Goal: Download file/media

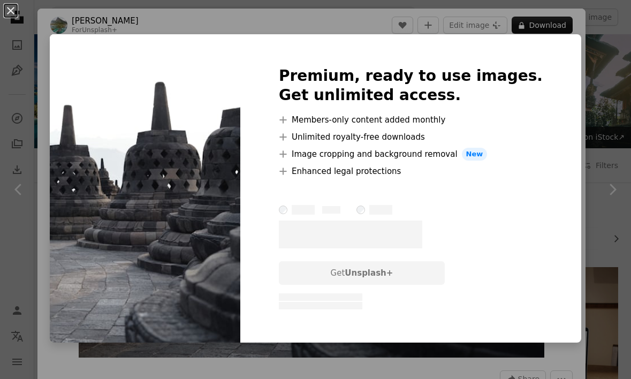
scroll to position [5187, 0]
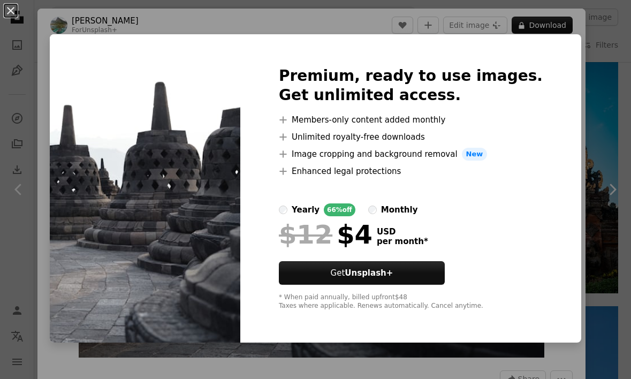
click at [595, 128] on div "An X shape Premium, ready to use images. Get unlimited access. A plus sign Memb…" at bounding box center [315, 189] width 631 height 379
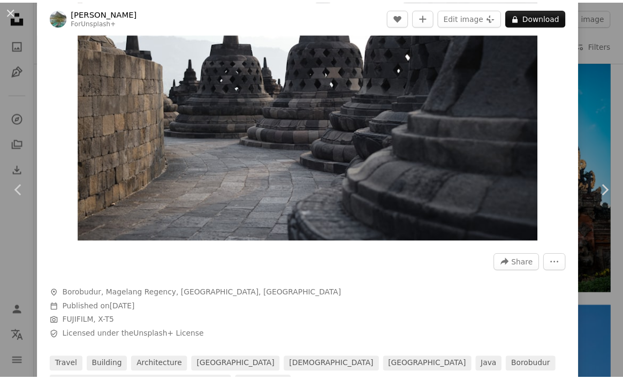
scroll to position [267, 0]
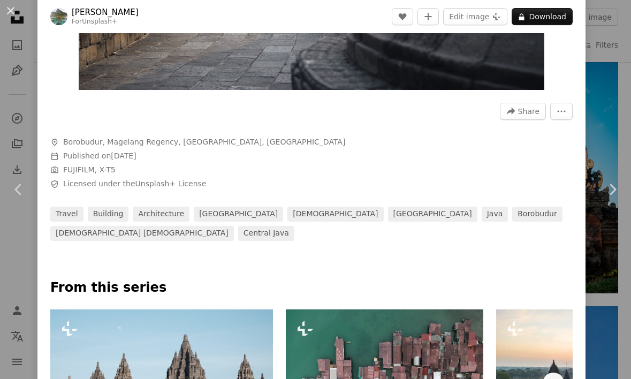
click at [601, 86] on div "An X shape Chevron left Chevron right Joshua Kettle For Unsplash+ A heart A plu…" at bounding box center [315, 189] width 631 height 379
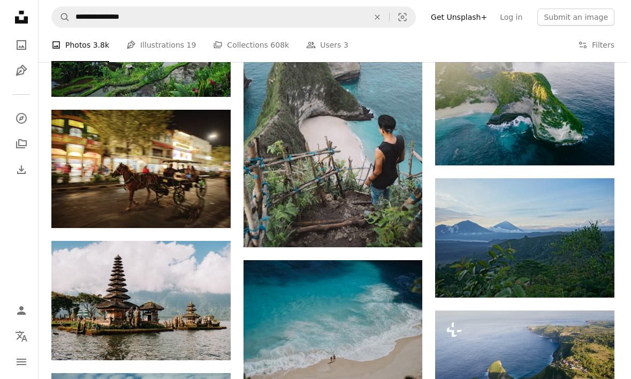
scroll to position [8076, 0]
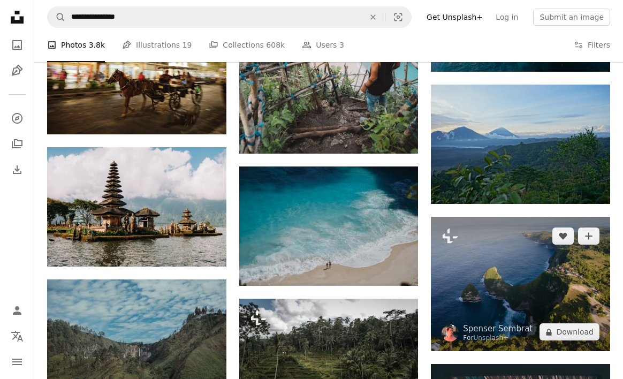
click at [511, 272] on img at bounding box center [520, 284] width 179 height 134
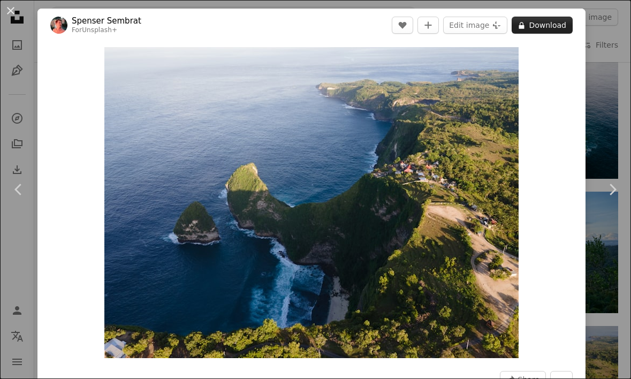
click at [534, 28] on button "A lock Download" at bounding box center [541, 25] width 61 height 17
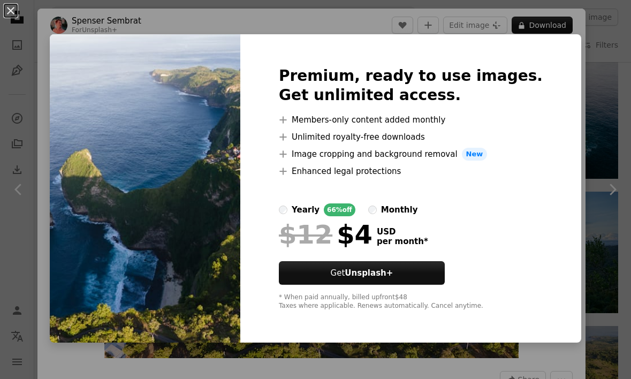
click at [553, 95] on div "Premium, ready to use images. Get unlimited access. A plus sign Members-only co…" at bounding box center [410, 188] width 341 height 308
click at [173, 196] on img at bounding box center [145, 188] width 190 height 308
click at [561, 123] on div "An X shape Premium, ready to use images. Get unlimited access. A plus sign Memb…" at bounding box center [315, 189] width 631 height 379
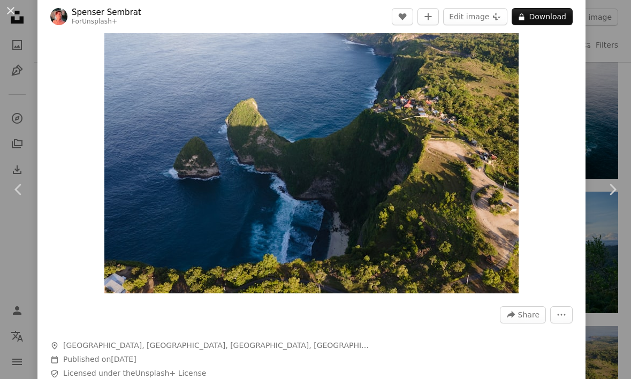
scroll to position [53, 0]
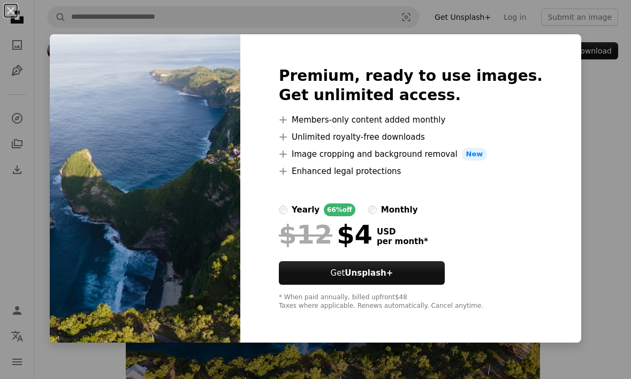
click at [578, 88] on div "An X shape Premium, ready to use images. Get unlimited access. A plus sign Memb…" at bounding box center [315, 189] width 631 height 379
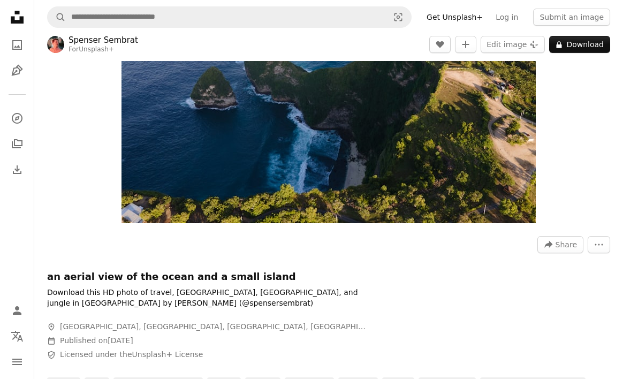
scroll to position [214, 0]
